Goal: Task Accomplishment & Management: Manage account settings

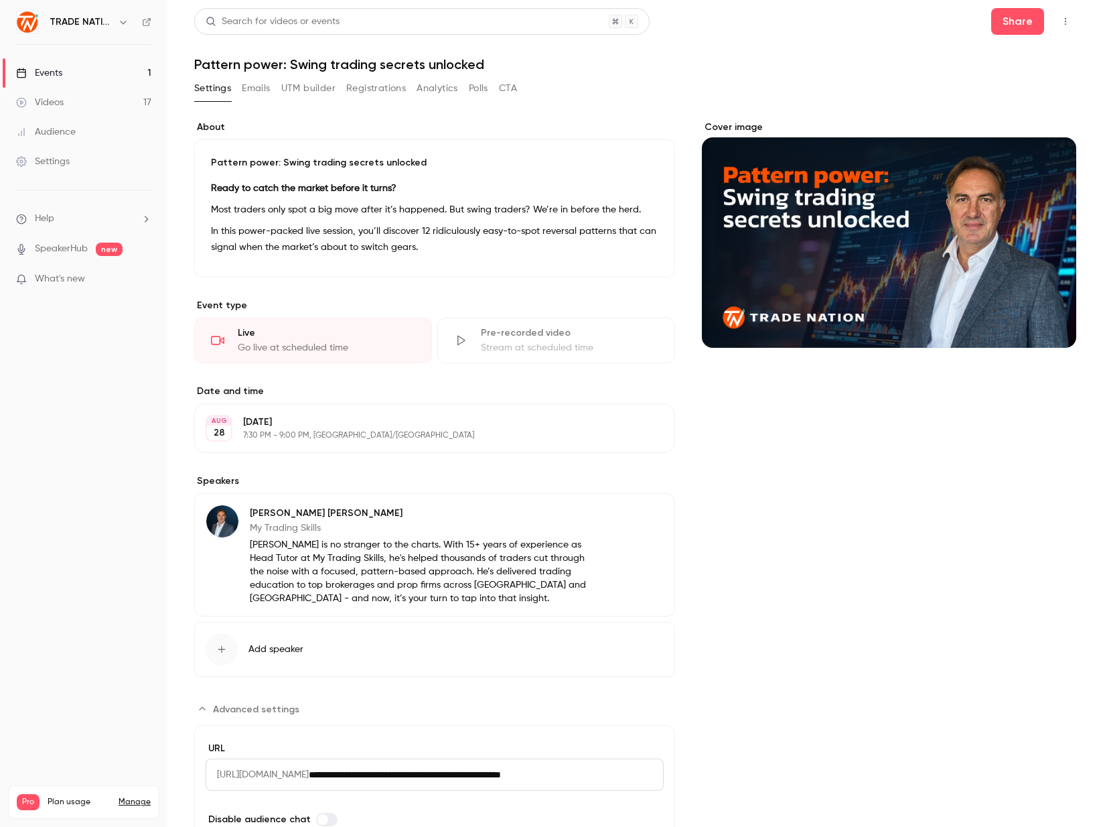
click at [372, 86] on button "Registrations" at bounding box center [376, 88] width 60 height 21
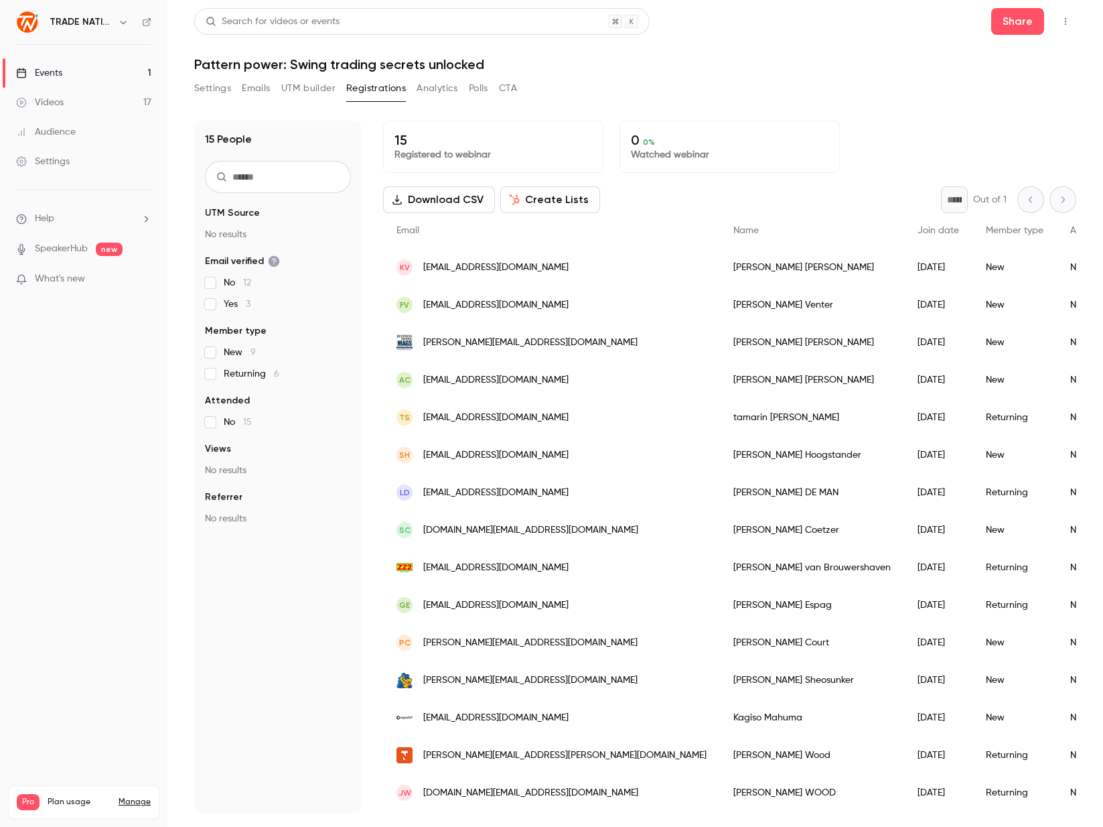
scroll to position [8, 0]
click at [720, 263] on div "[PERSON_NAME]" at bounding box center [812, 268] width 184 height 38
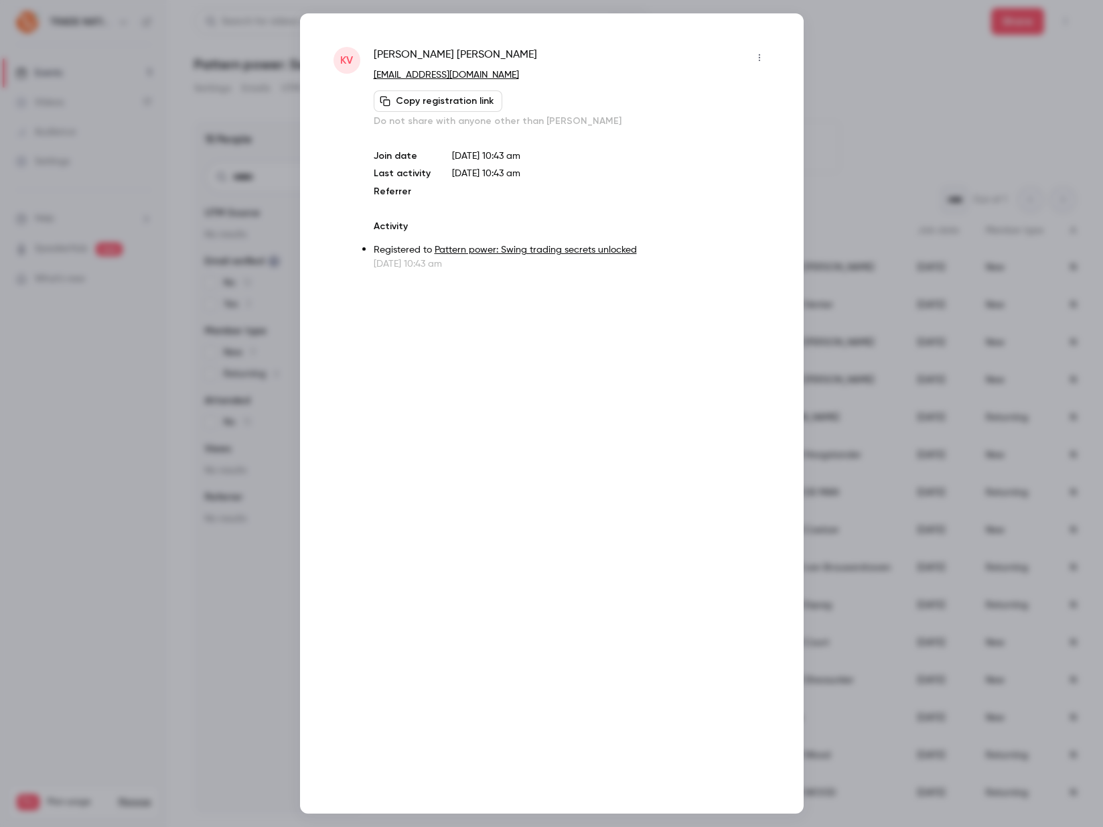
click at [913, 107] on div at bounding box center [551, 413] width 1103 height 827
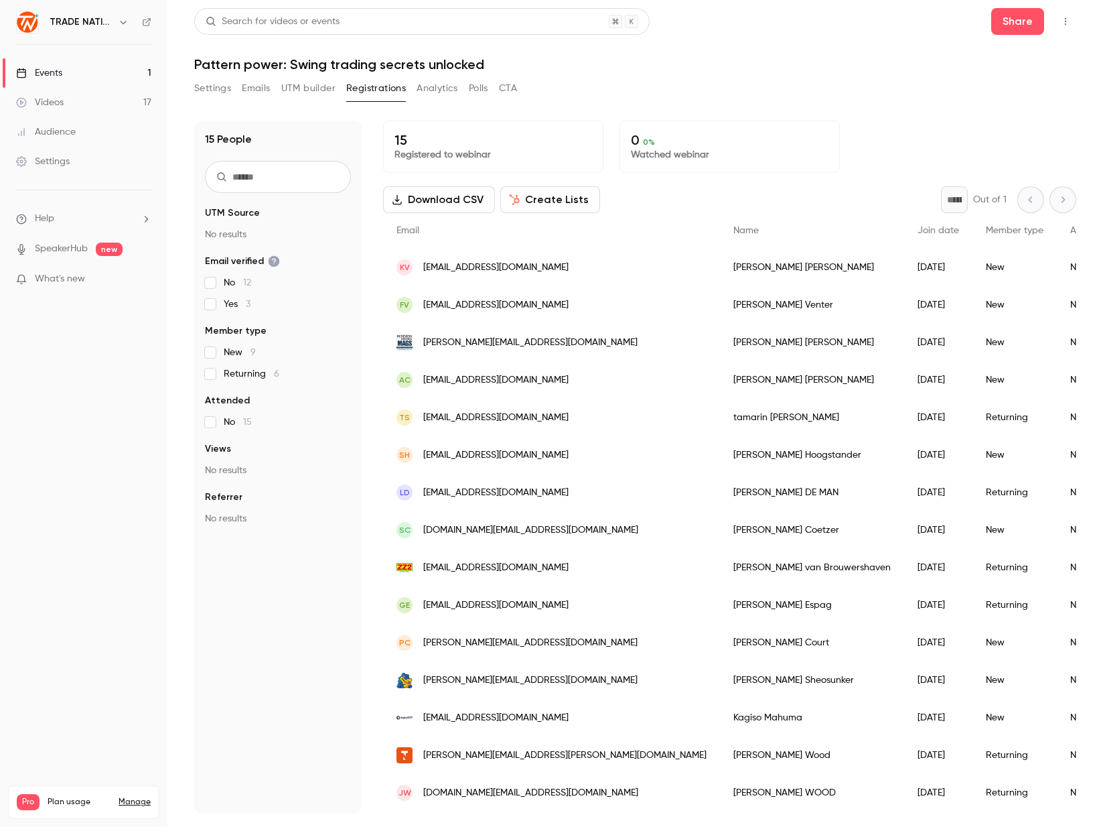
click at [479, 298] on span "[EMAIL_ADDRESS][DOMAIN_NAME]" at bounding box center [495, 305] width 145 height 14
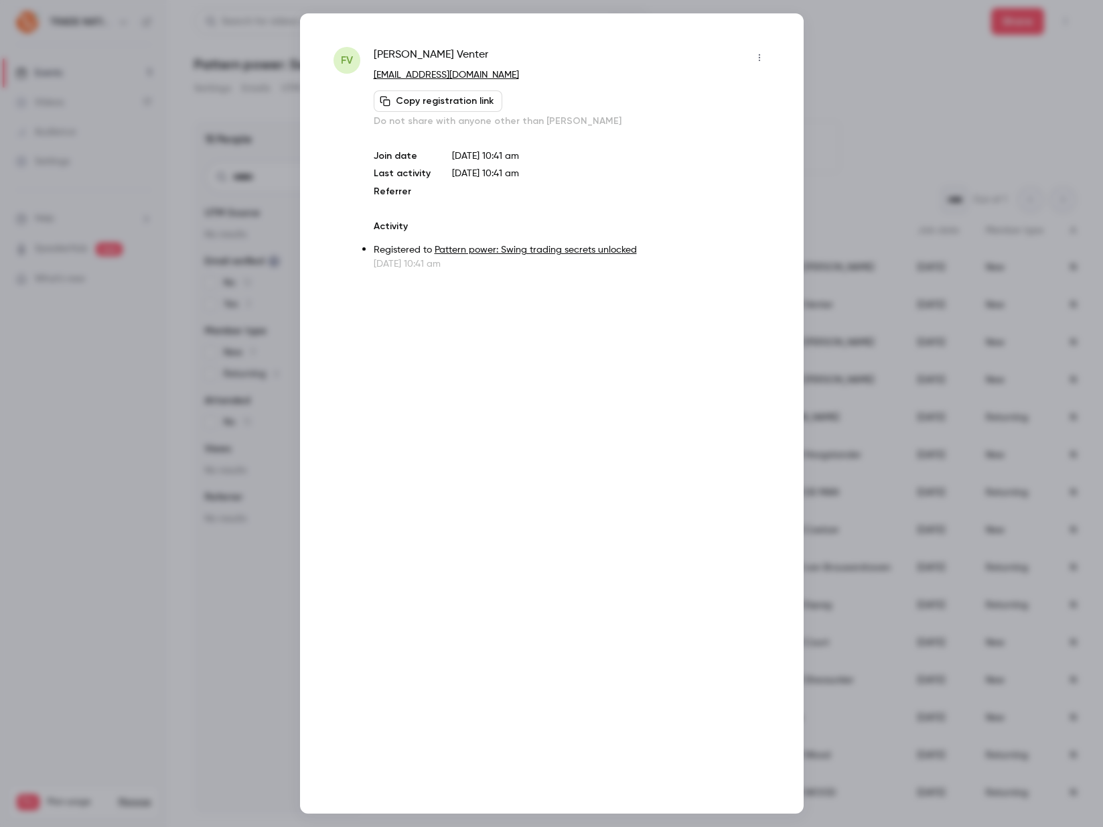
click at [874, 94] on div at bounding box center [551, 413] width 1103 height 827
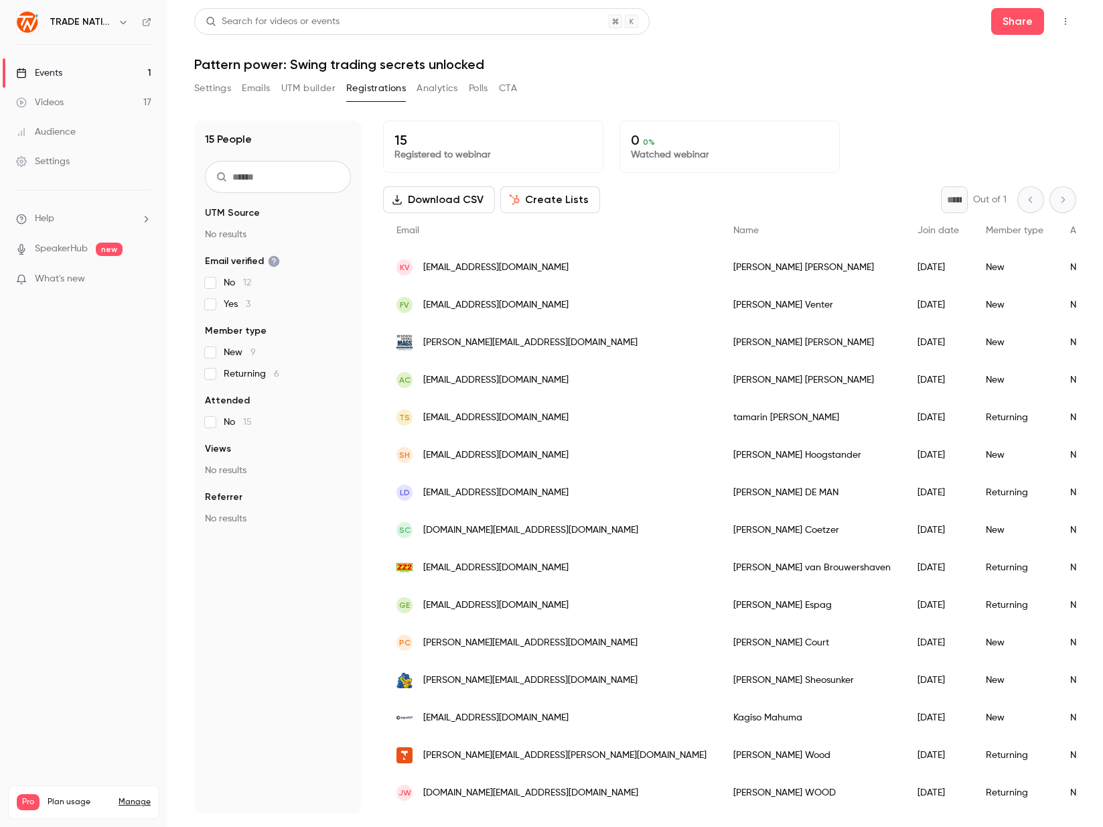
click at [472, 375] on span "[EMAIL_ADDRESS][DOMAIN_NAME]" at bounding box center [495, 380] width 145 height 14
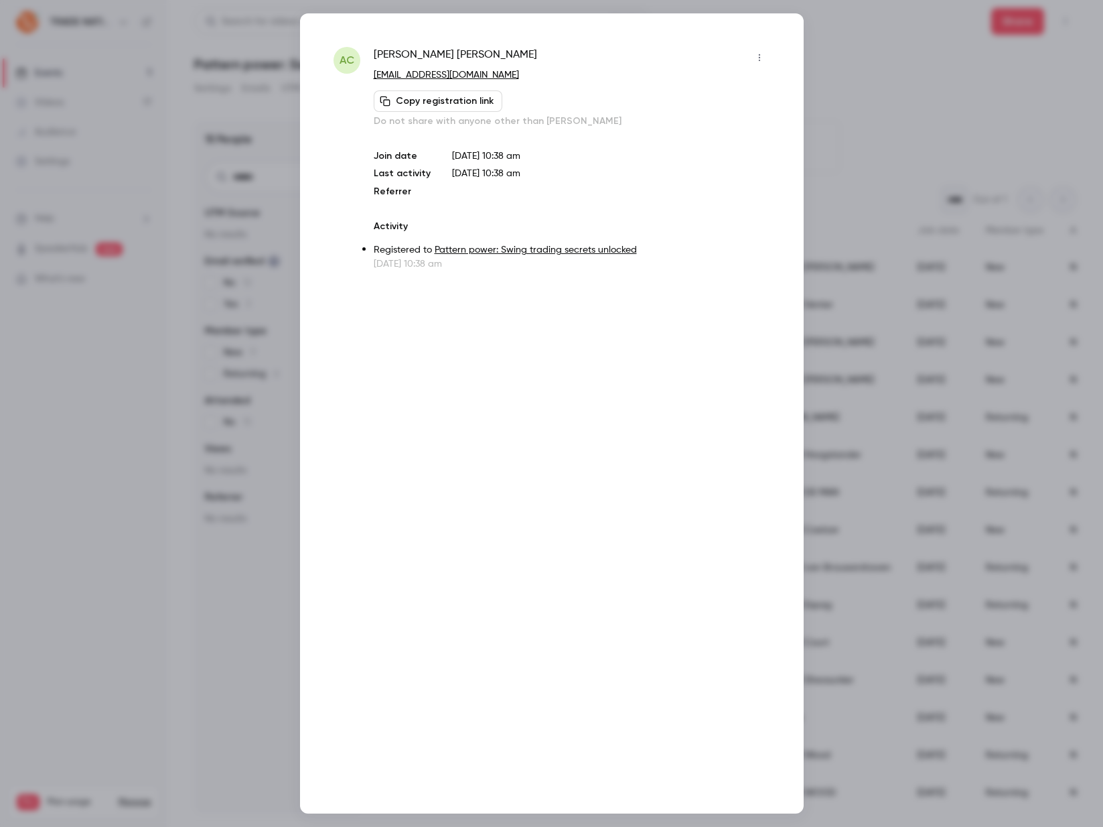
click at [871, 44] on div at bounding box center [551, 413] width 1103 height 827
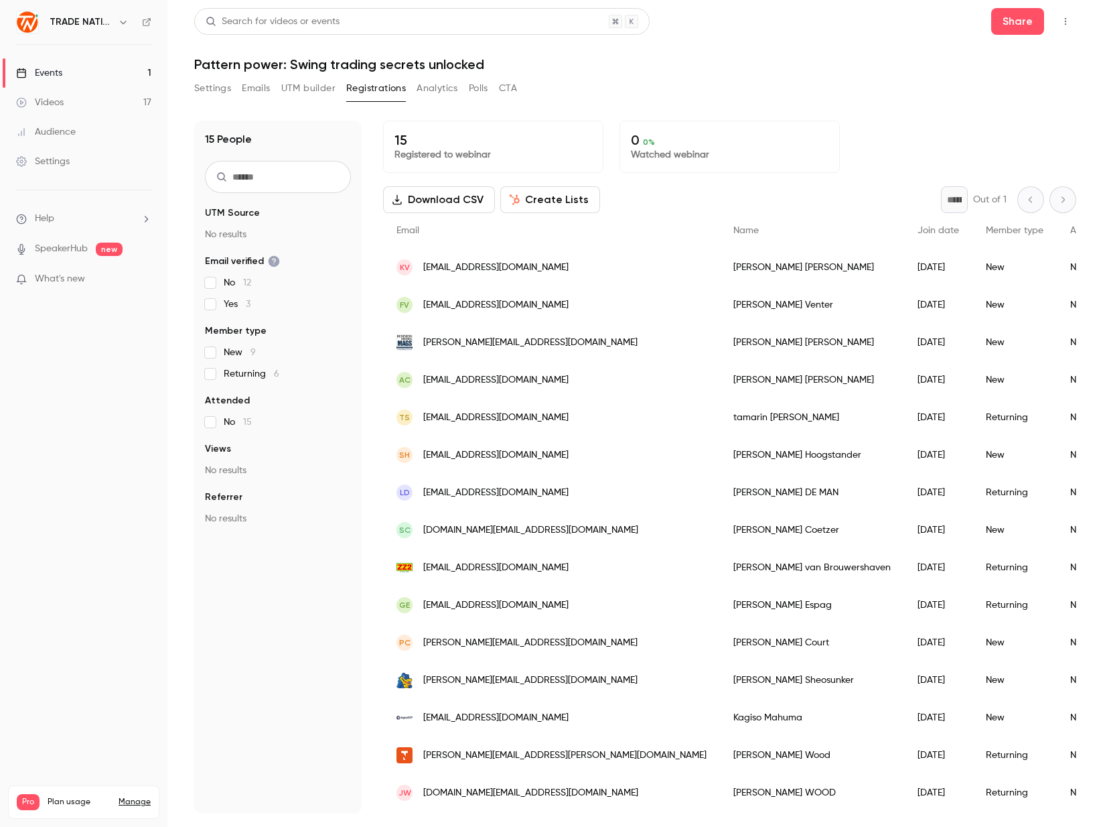
click at [453, 451] on span "[EMAIL_ADDRESS][DOMAIN_NAME]" at bounding box center [495, 455] width 145 height 14
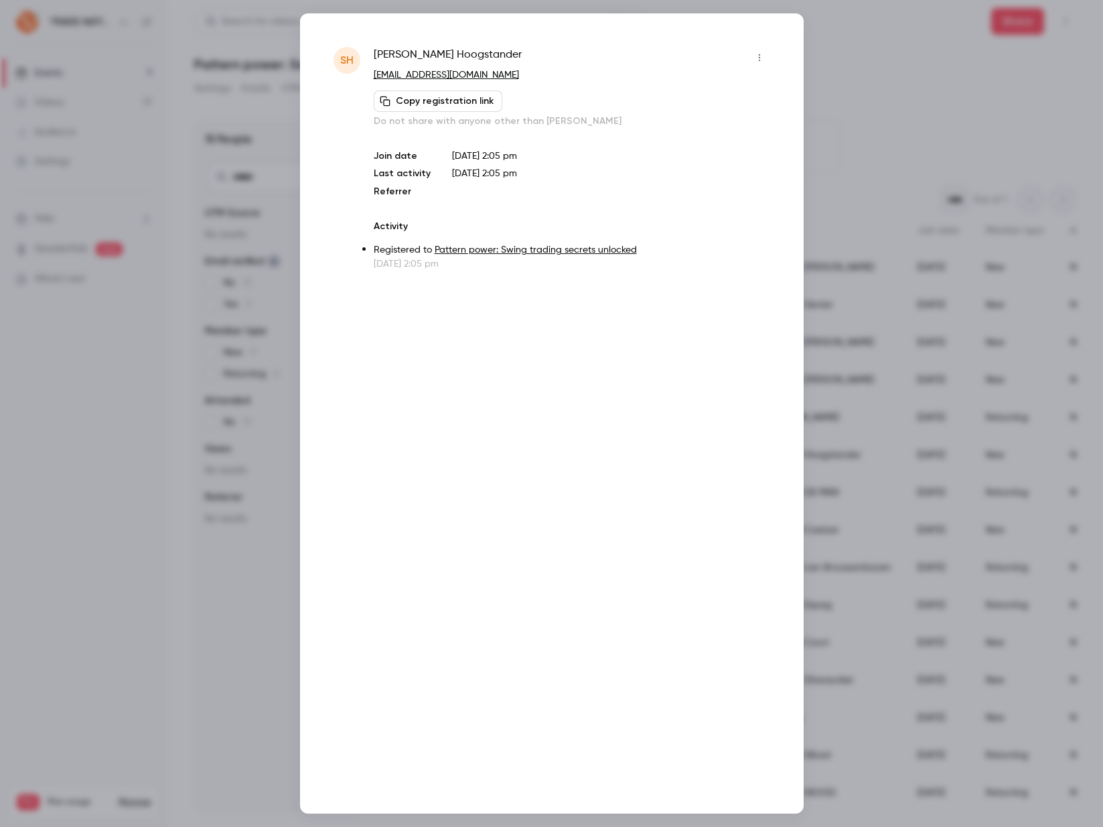
click at [887, 82] on div at bounding box center [551, 413] width 1103 height 827
